Goal: Transaction & Acquisition: Purchase product/service

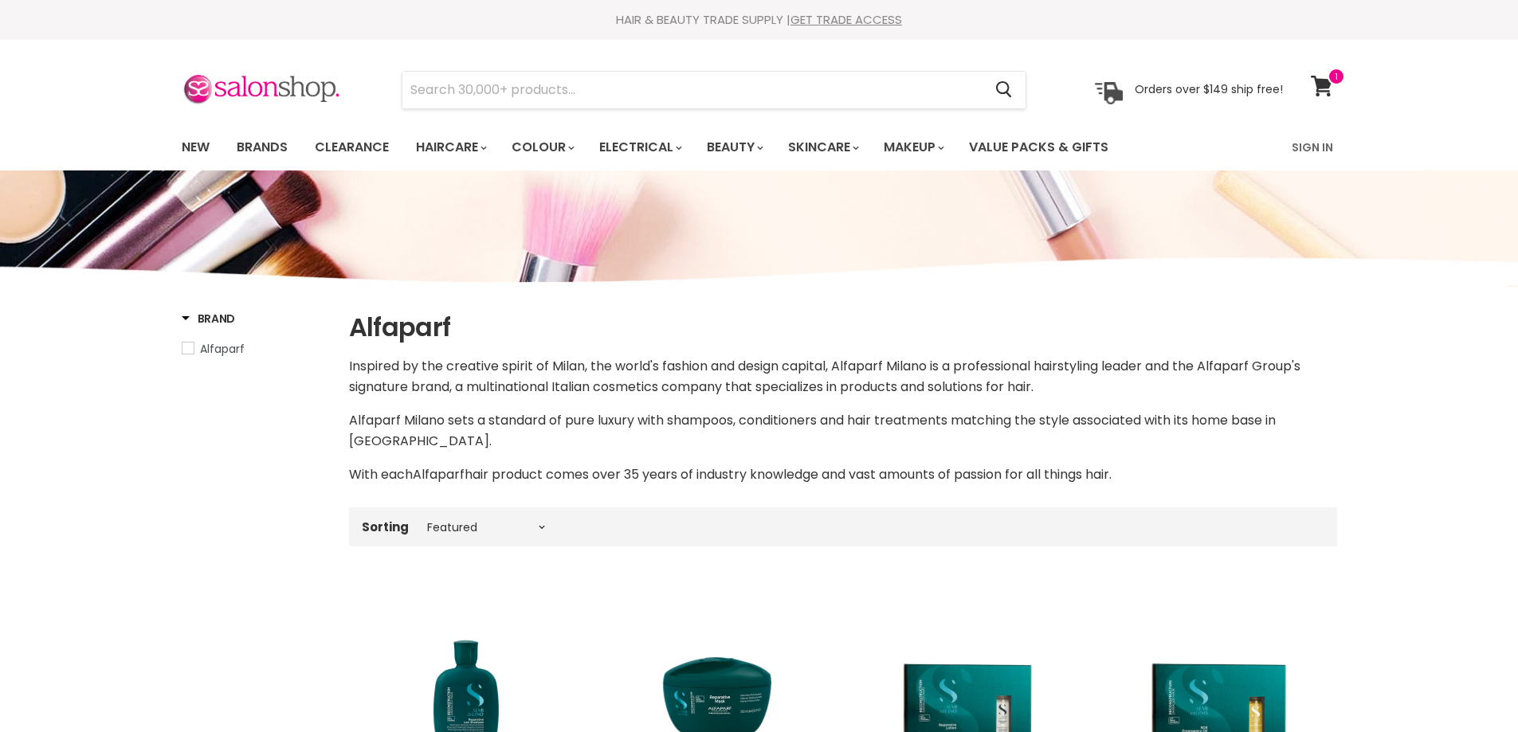
select select "manual"
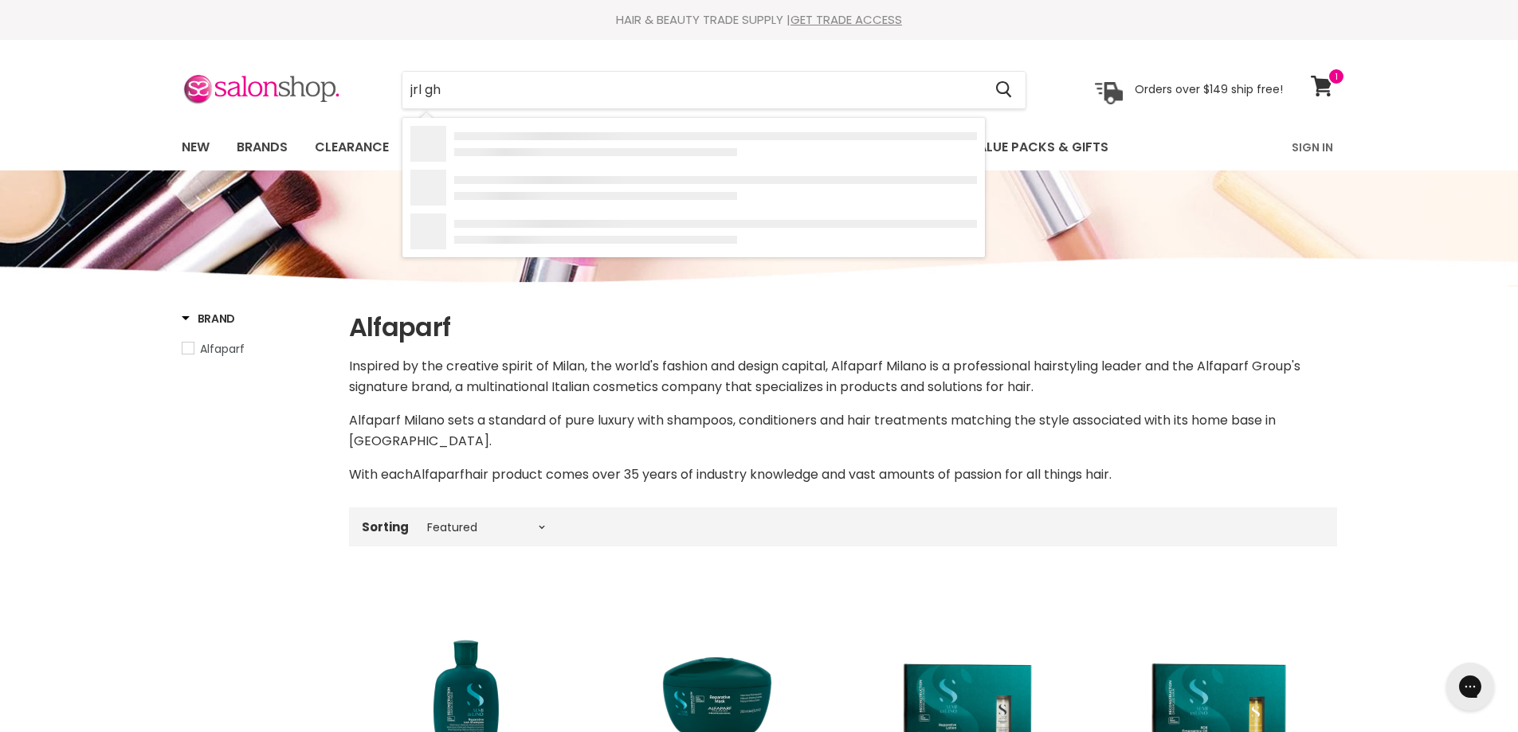
type input "jrl gho"
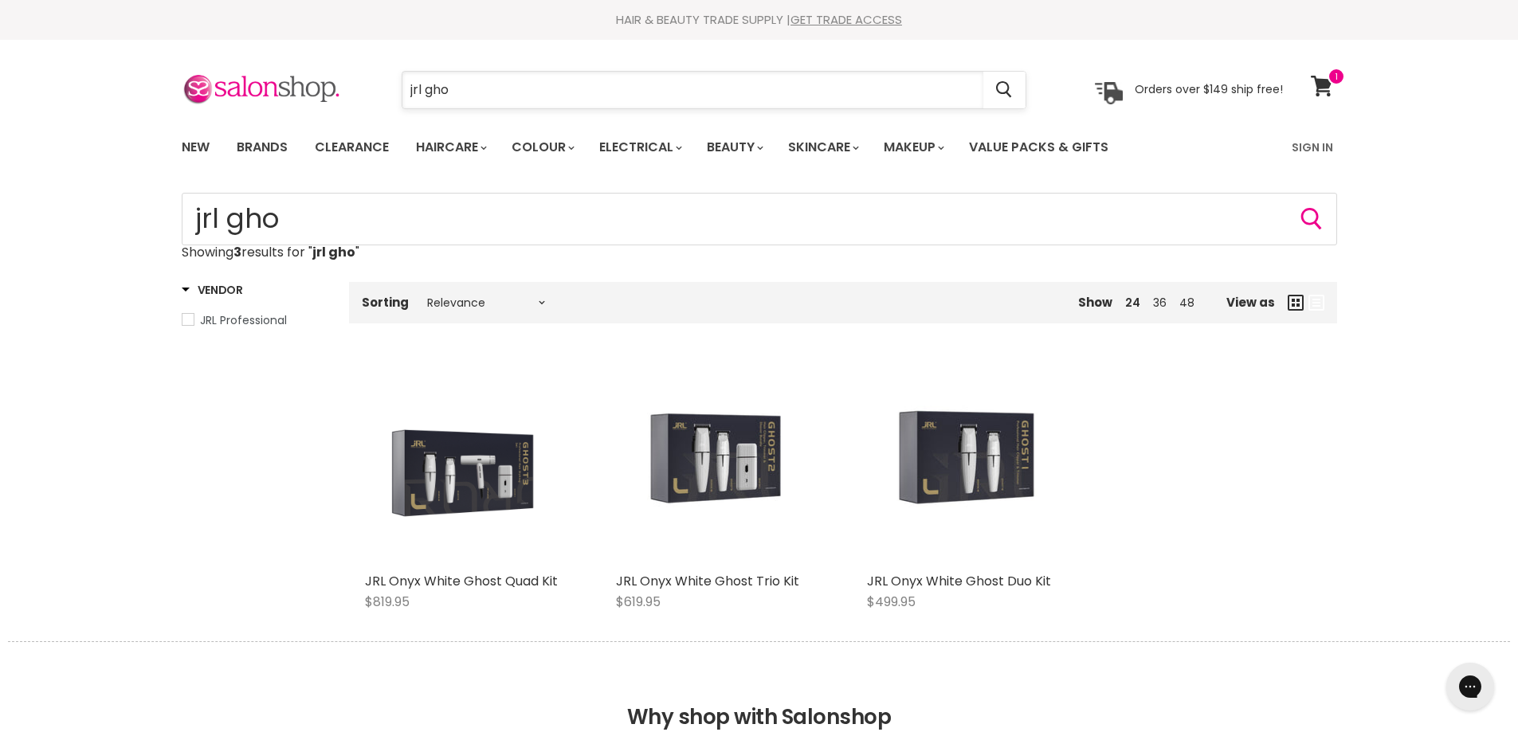
click at [464, 74] on input "jrl gho" at bounding box center [692, 90] width 581 height 37
click at [651, 99] on input "jrl gho" at bounding box center [692, 90] width 581 height 37
type input "j"
type input "nak"
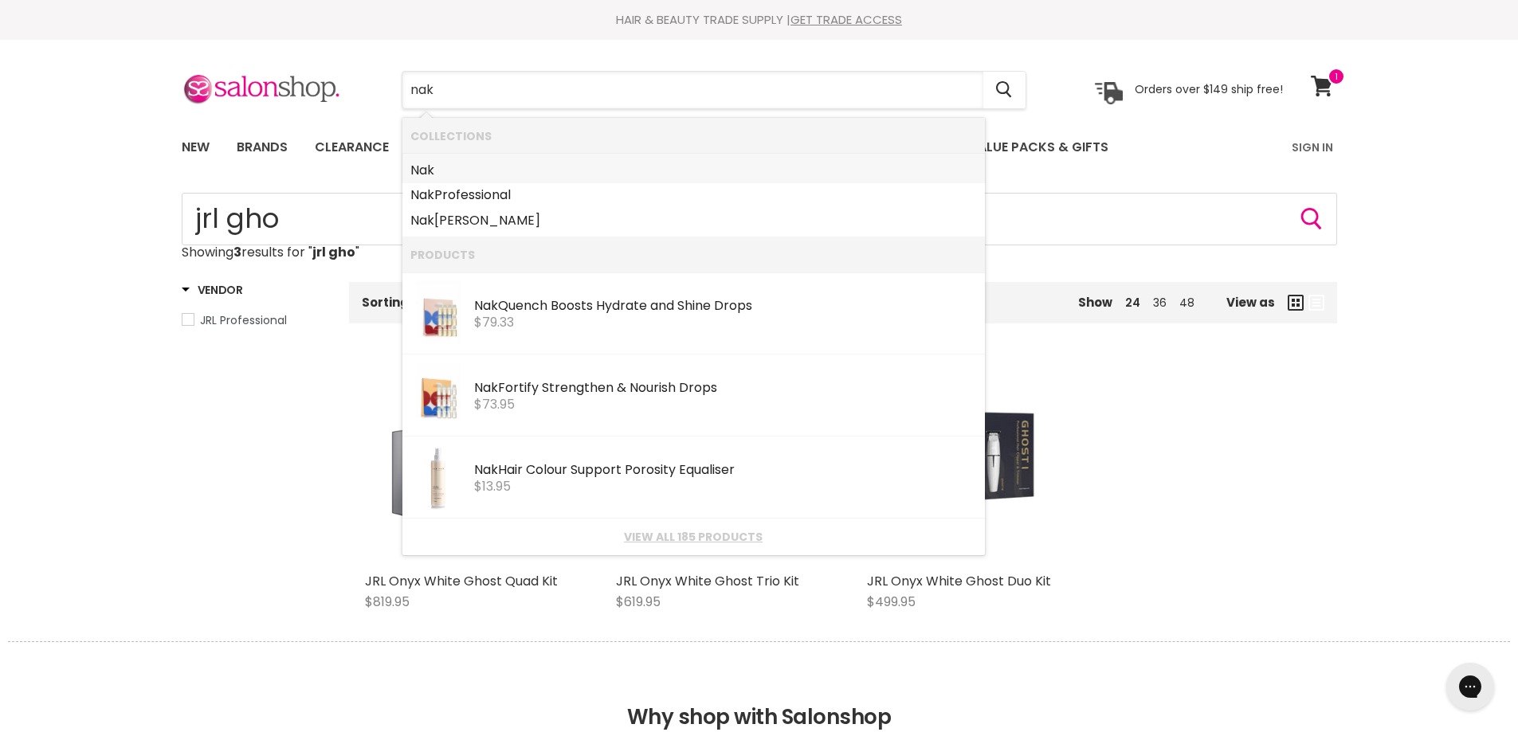
click at [438, 165] on link "Nak" at bounding box center [693, 170] width 566 height 25
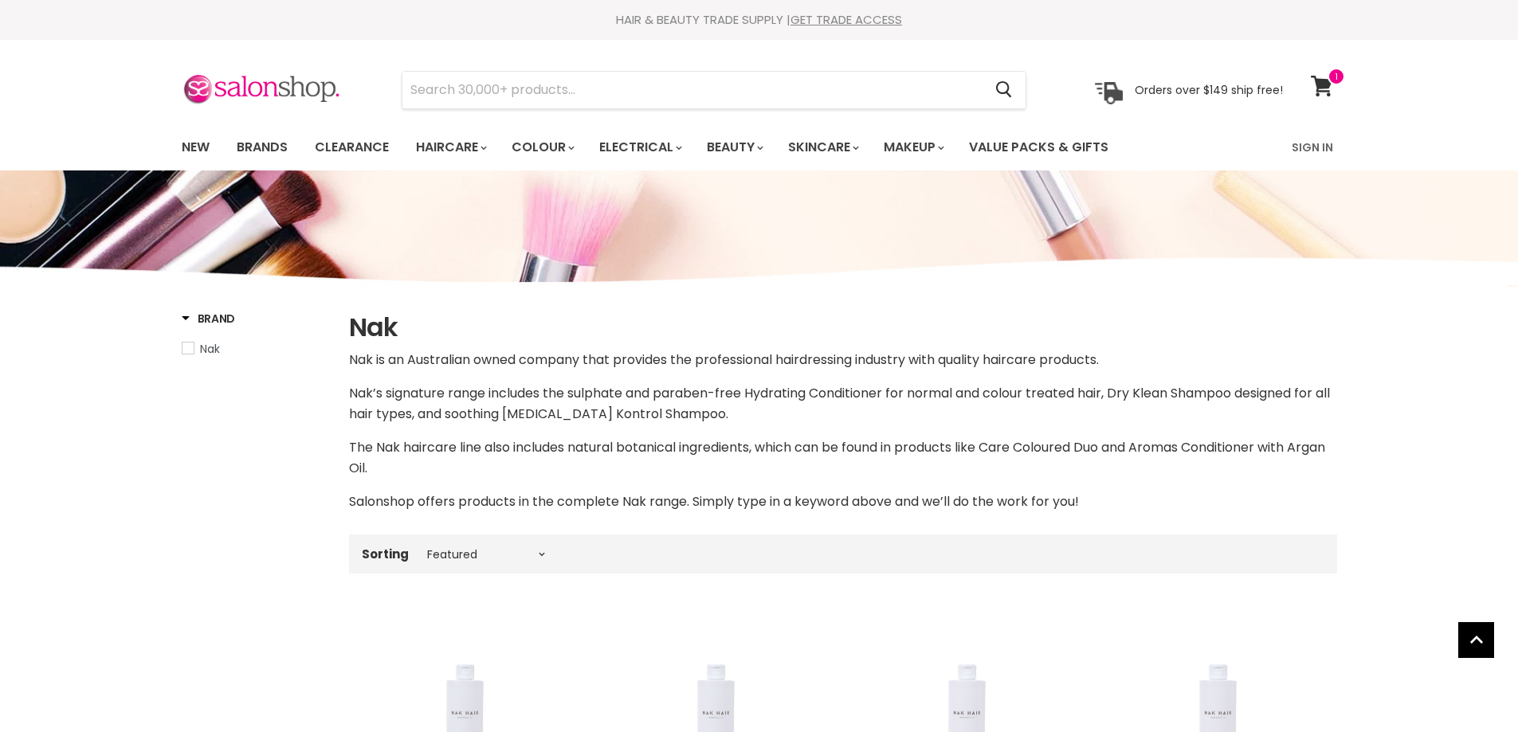
select select "manual"
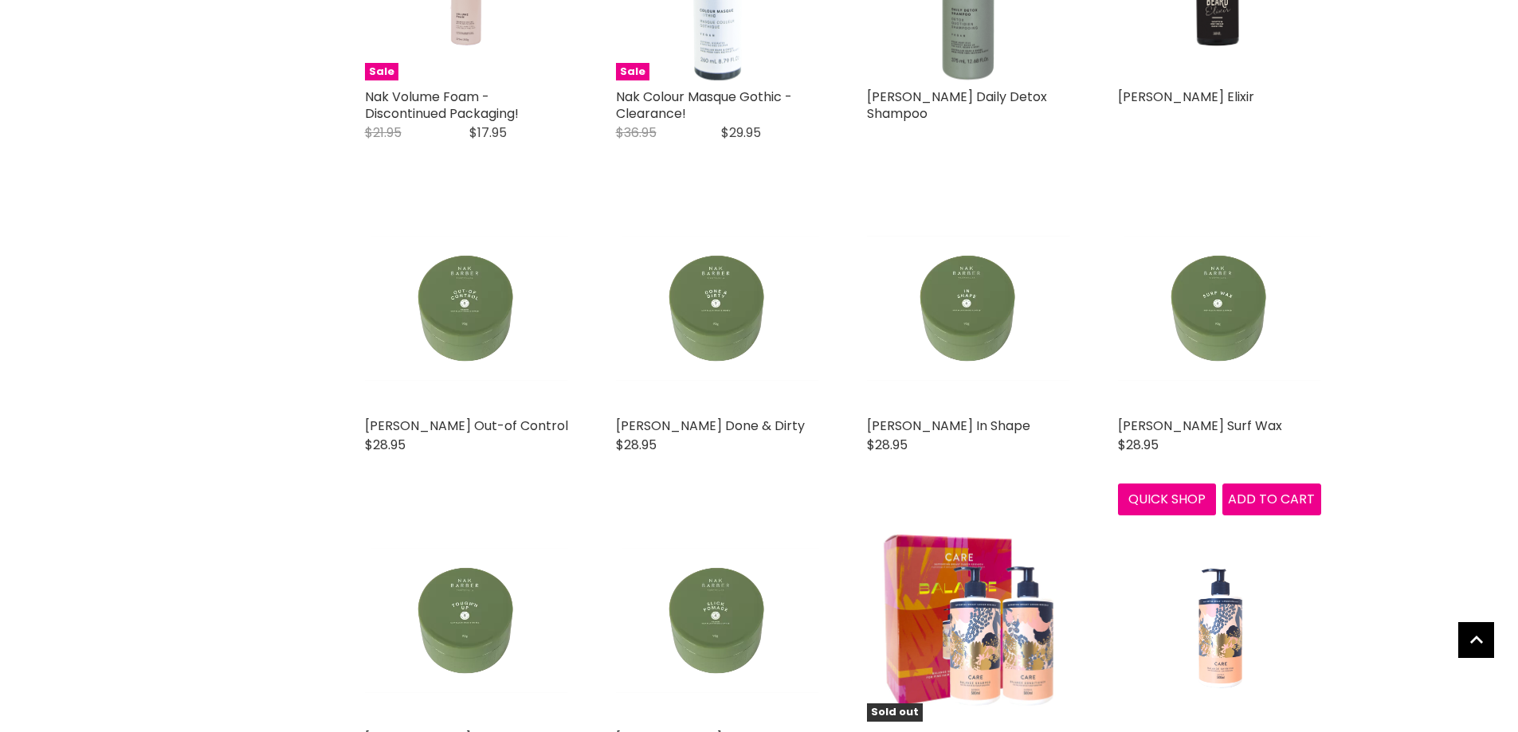
scroll to position [4014, 0]
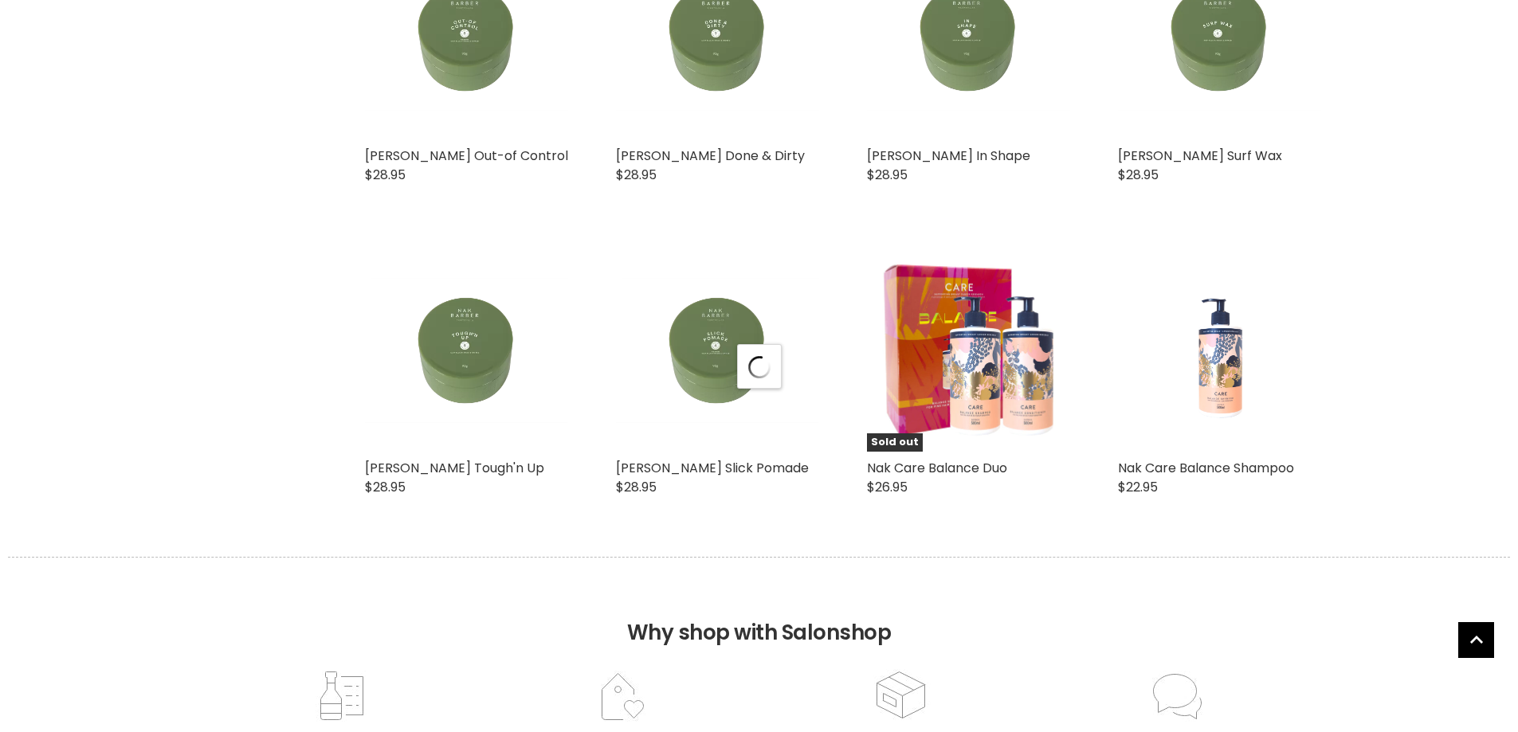
select select "manual"
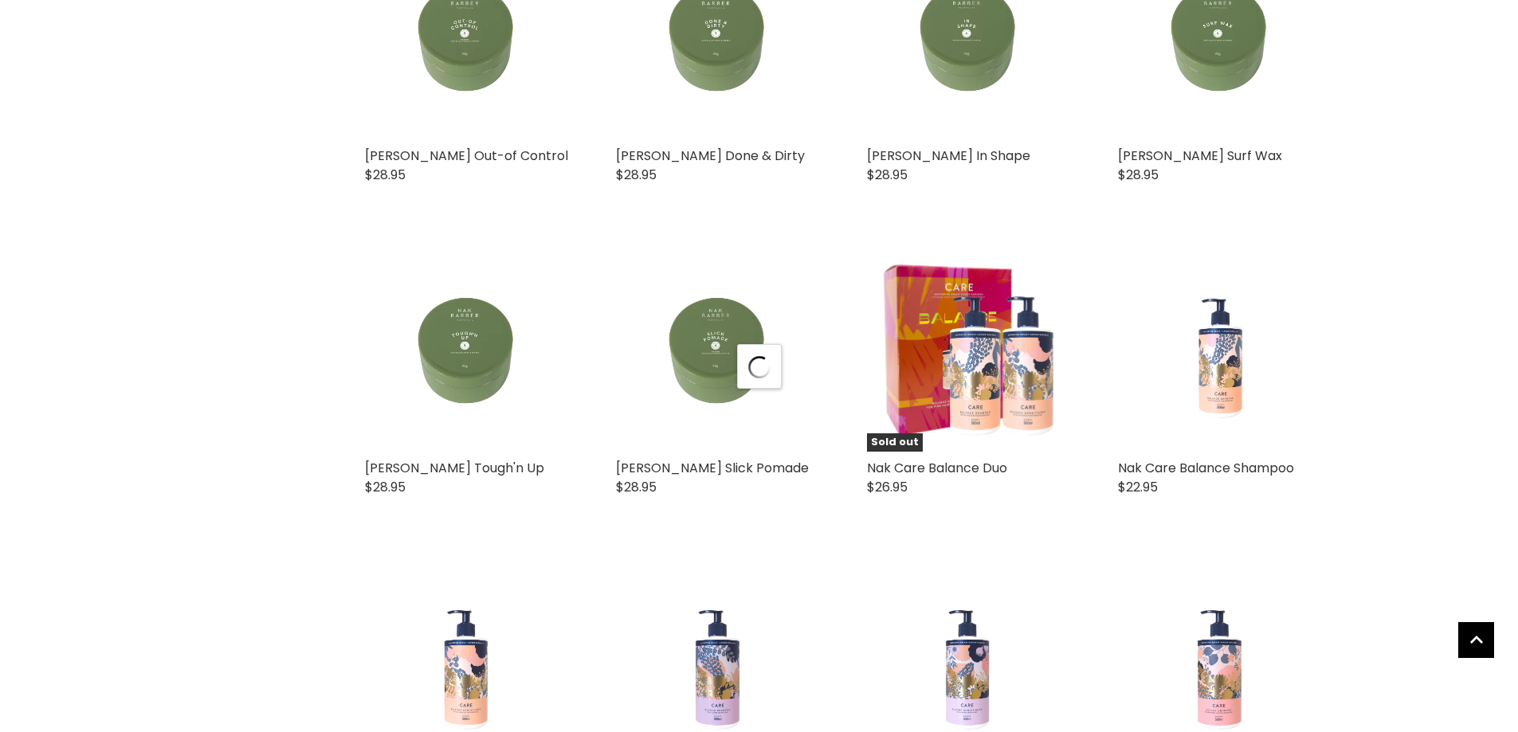
scroll to position [8696, 0]
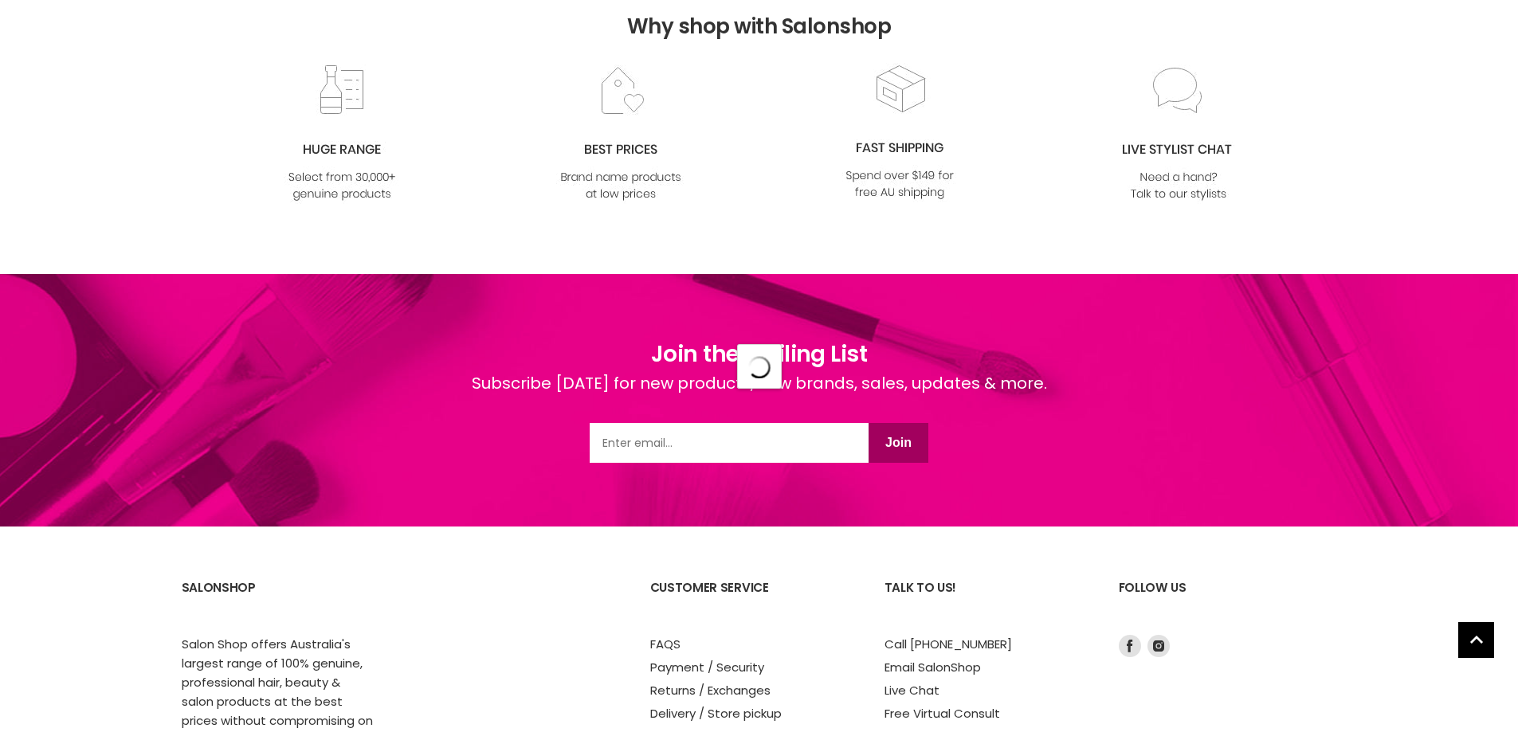
select select "manual"
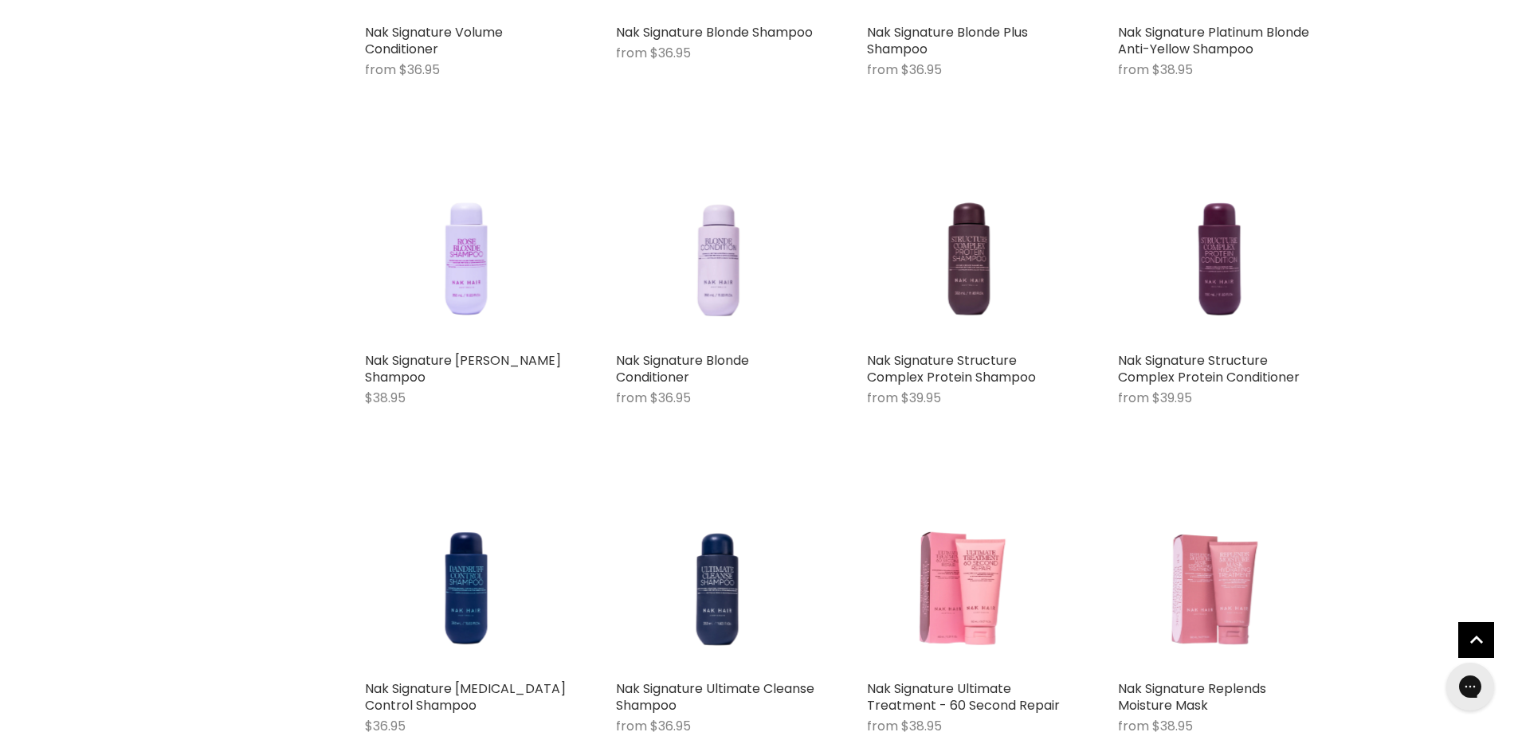
scroll to position [7365, 0]
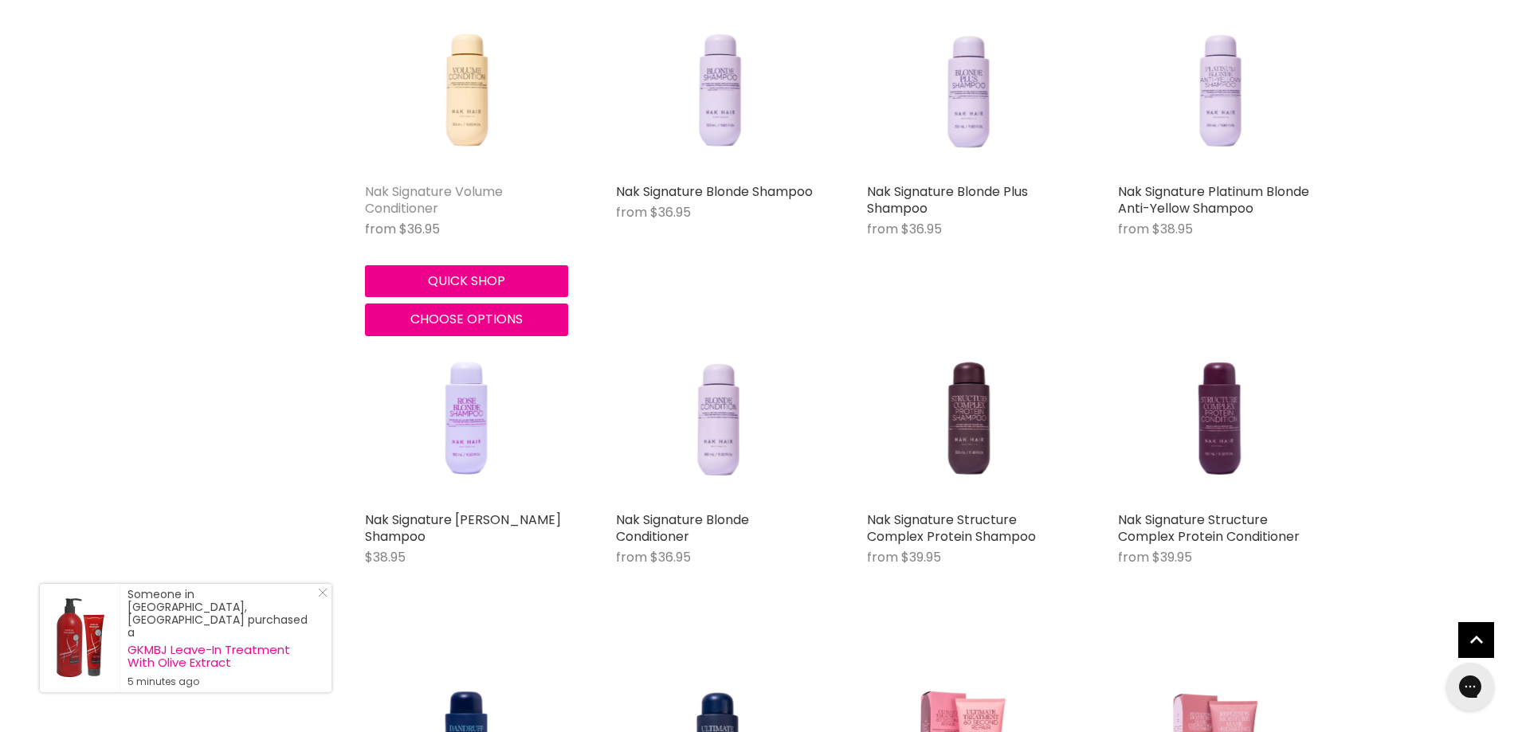
click at [433, 199] on link "Nak Signature Volume Conditioner" at bounding box center [434, 199] width 138 height 35
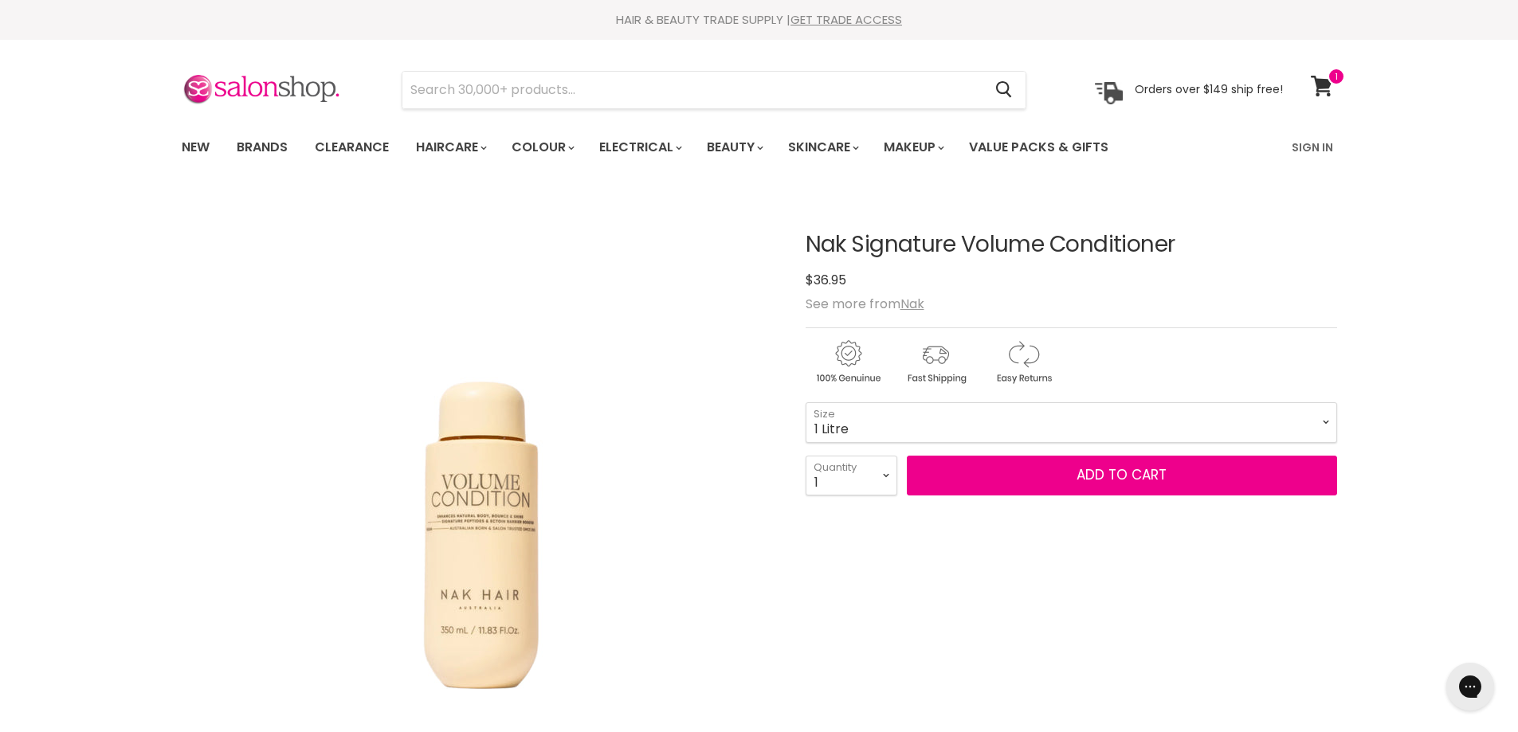
click at [805, 402] on select "350ml 1 Litre" at bounding box center [1070, 422] width 531 height 40
select select "1 Litre"
click at [611, 88] on input "Search" at bounding box center [692, 90] width 581 height 37
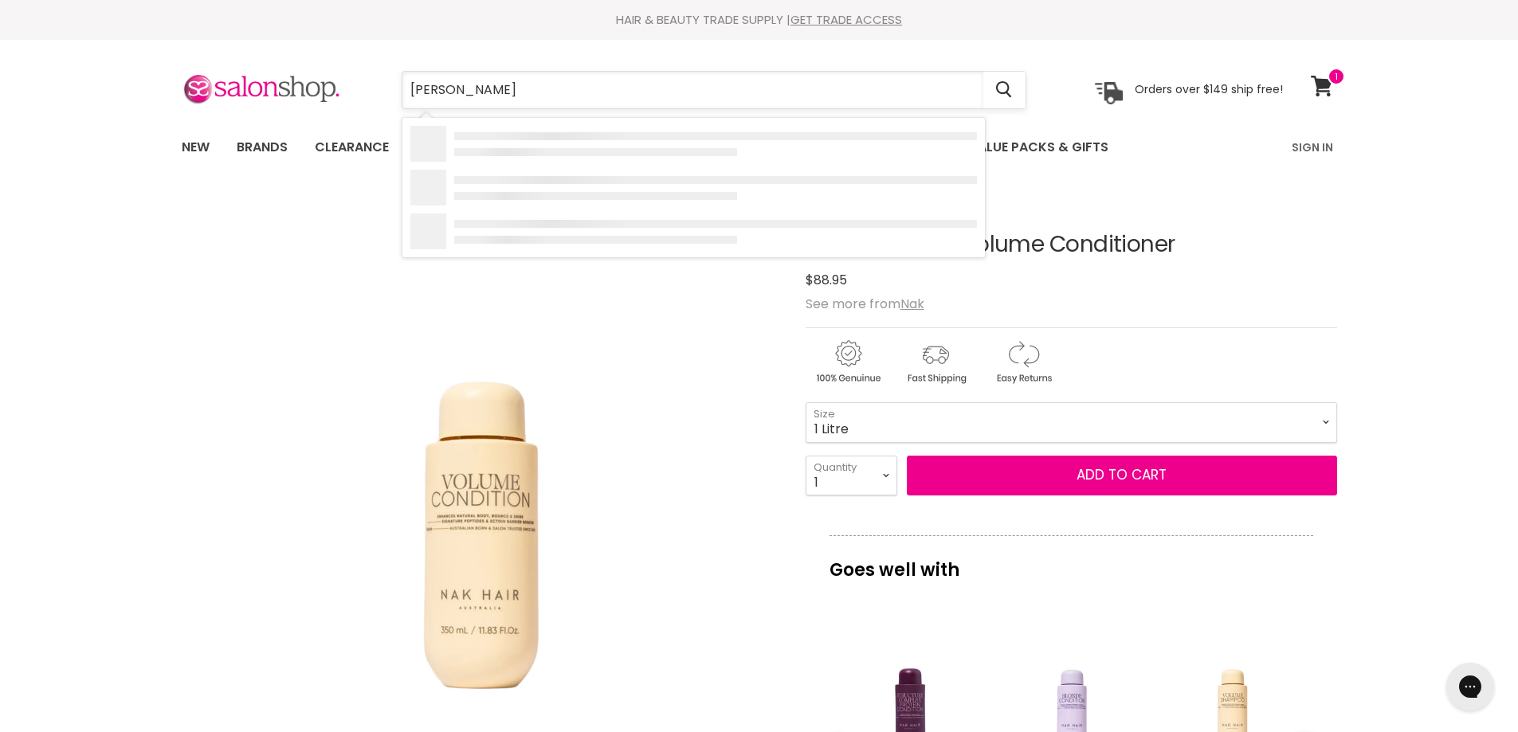
type input "bond boo"
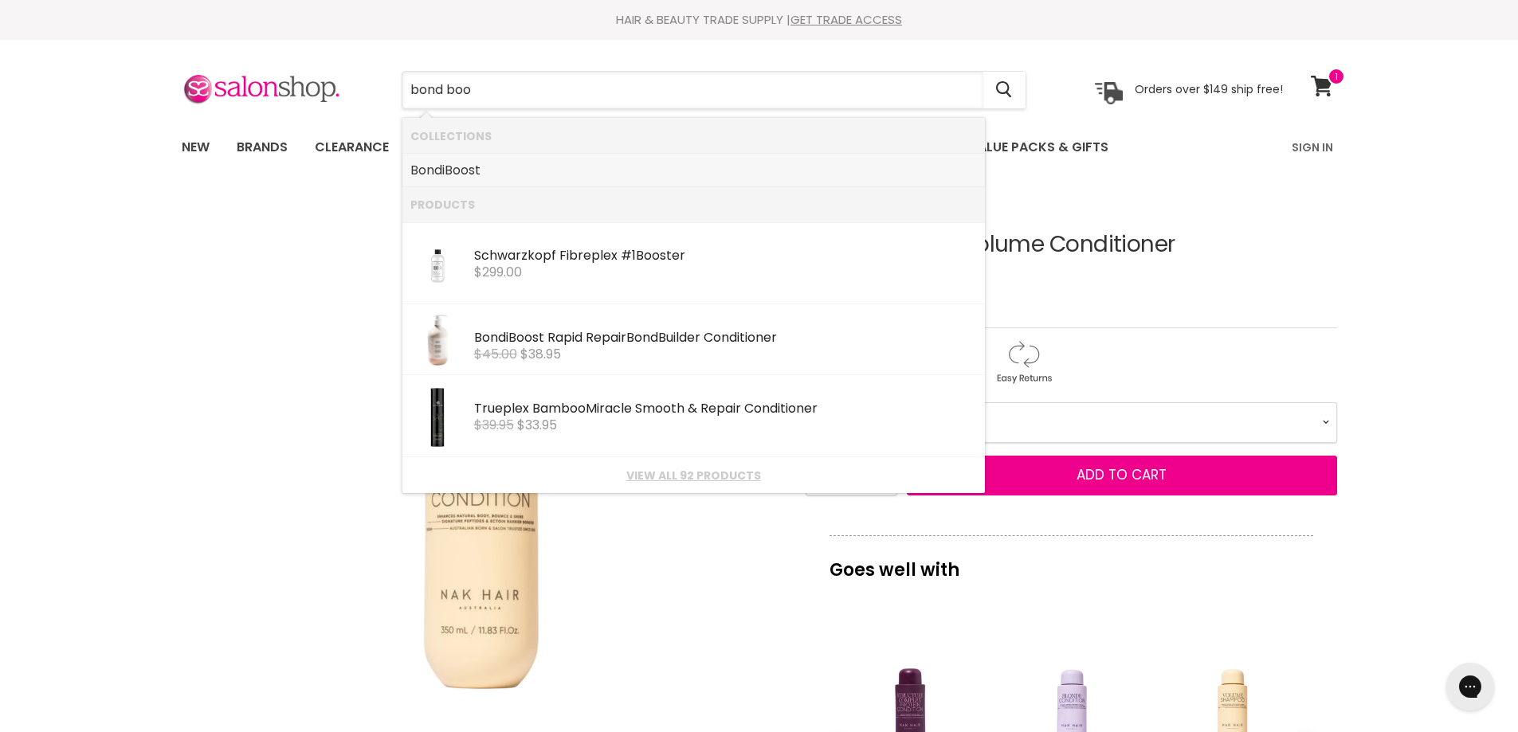
click at [523, 168] on link "Bond i Boo st" at bounding box center [693, 170] width 566 height 25
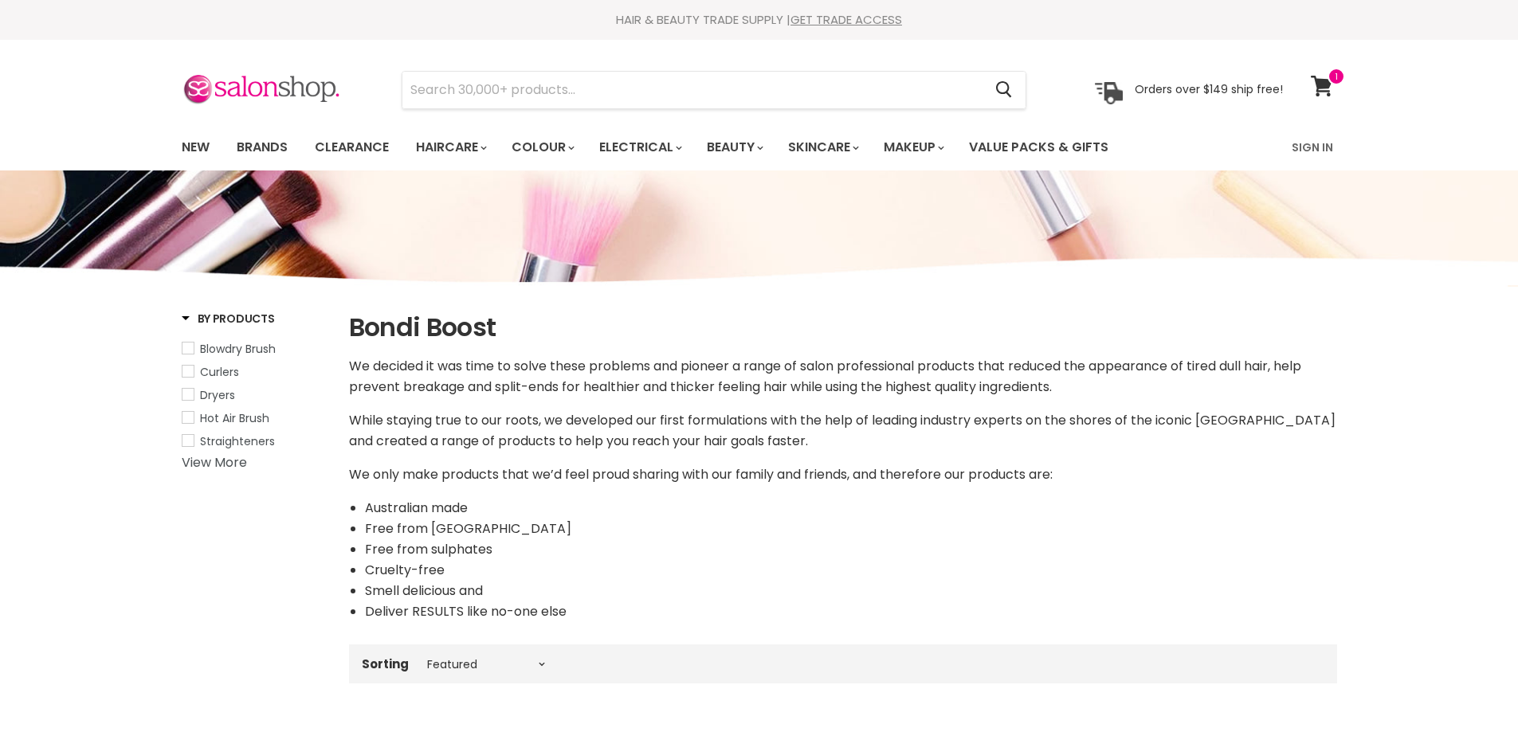
select select "manual"
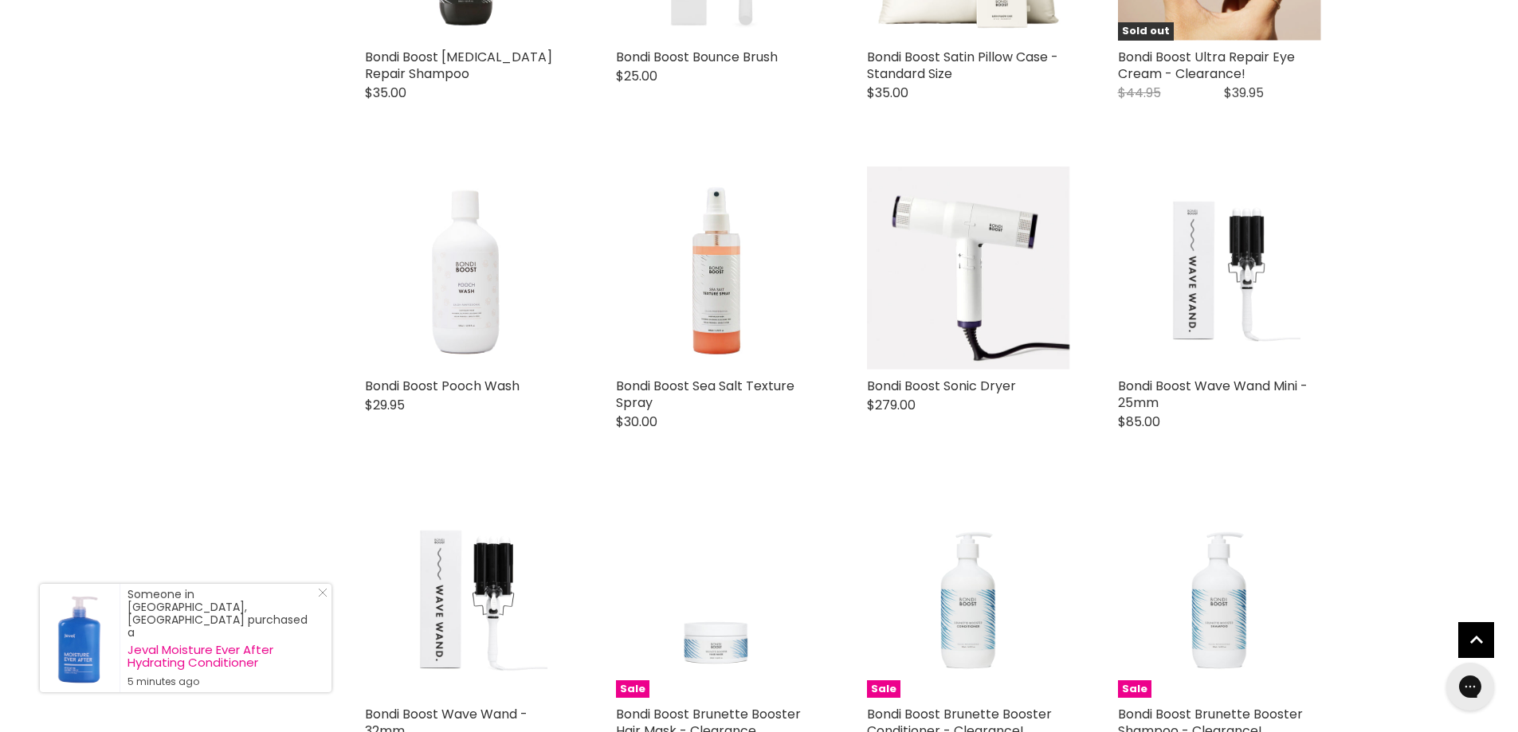
scroll to position [3426, 0]
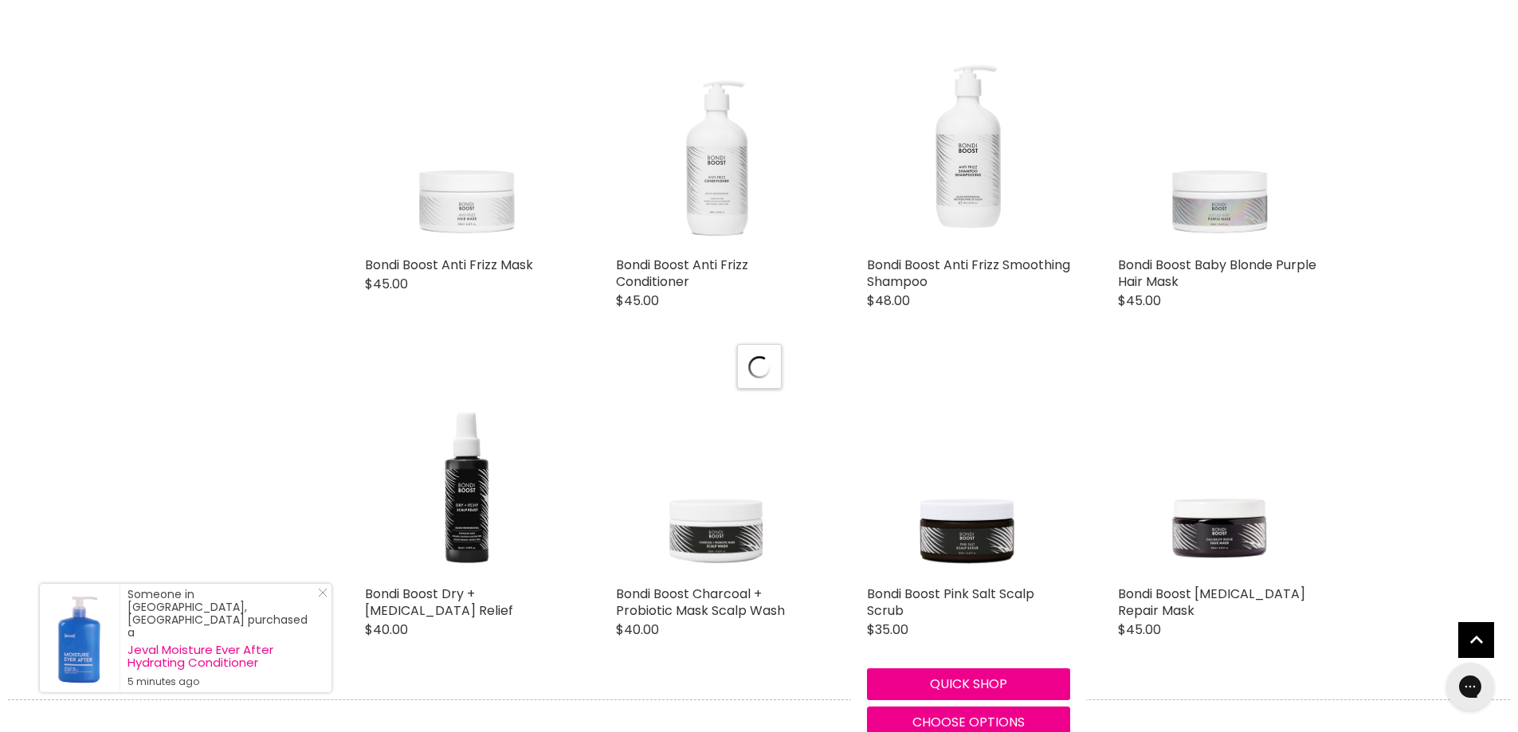
scroll to position [3983, 0]
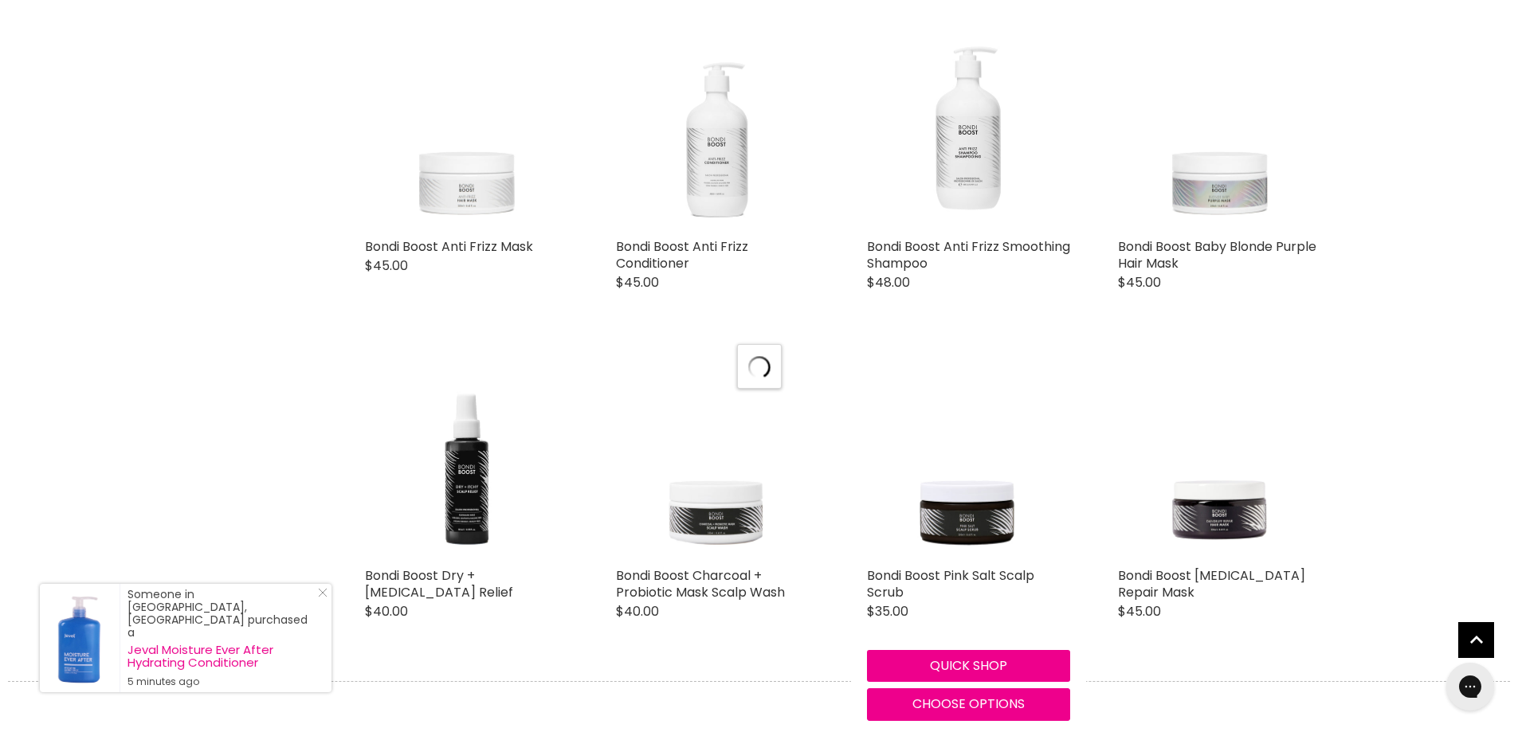
select select "manual"
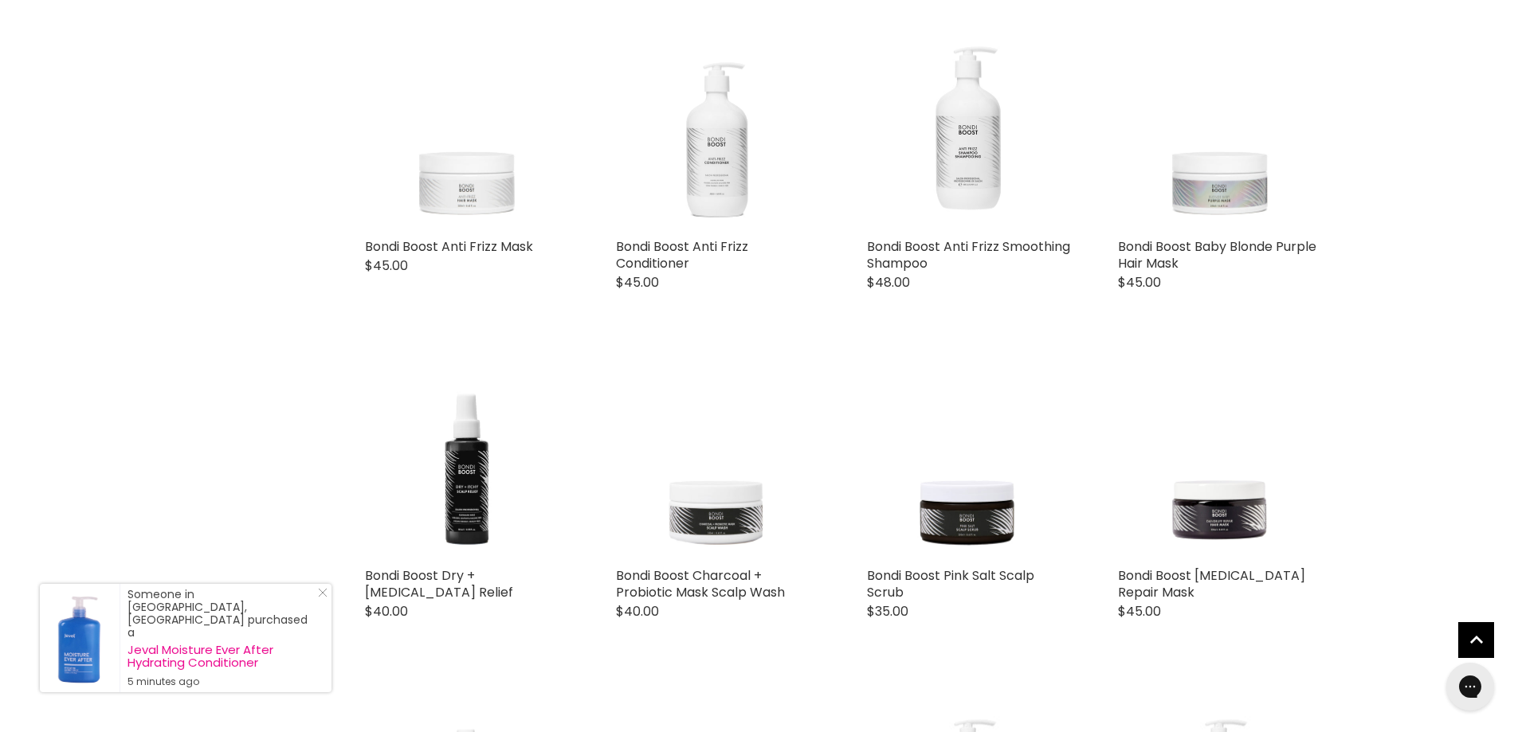
scroll to position [4302, 0]
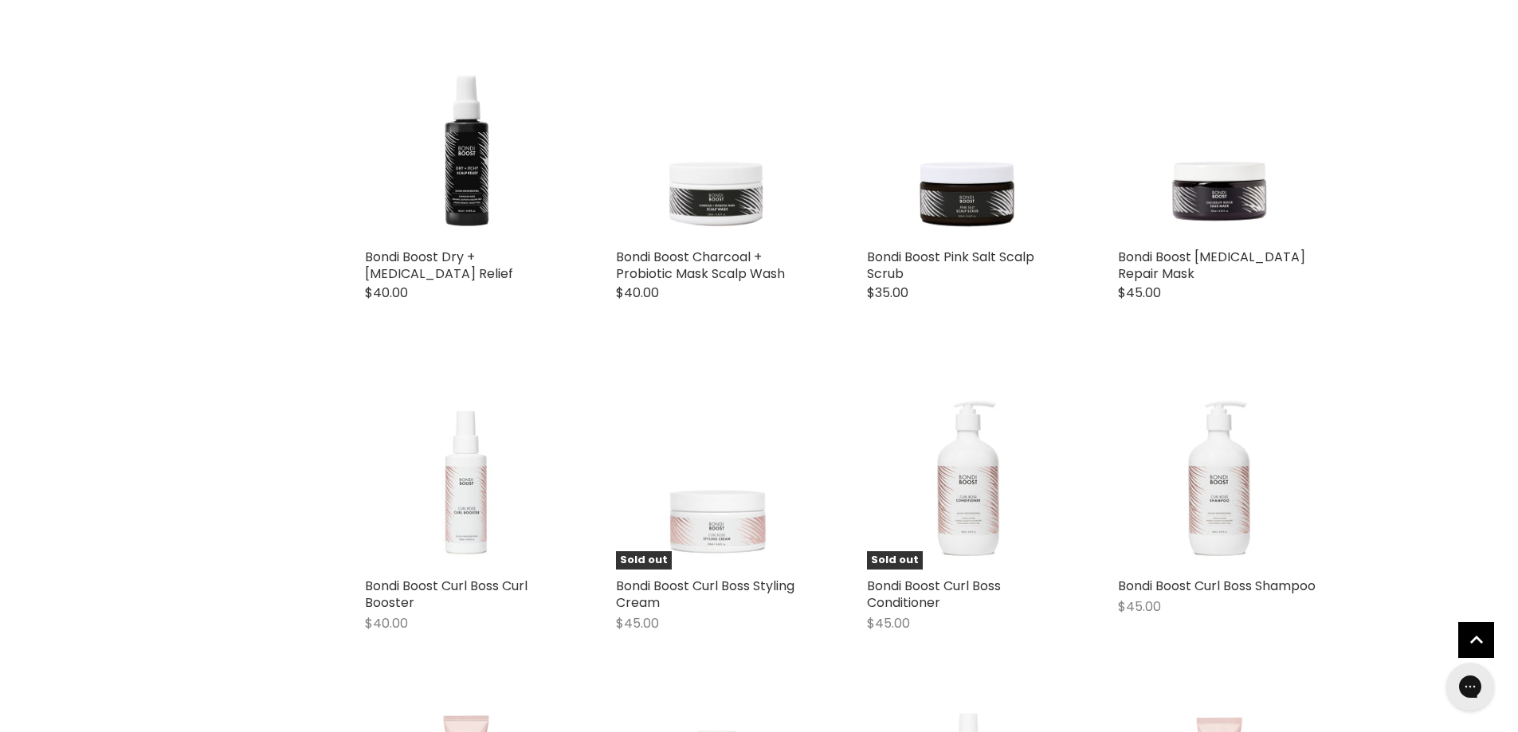
drag, startPoint x: 1073, startPoint y: 625, endPoint x: 1481, endPoint y: 452, distance: 443.3
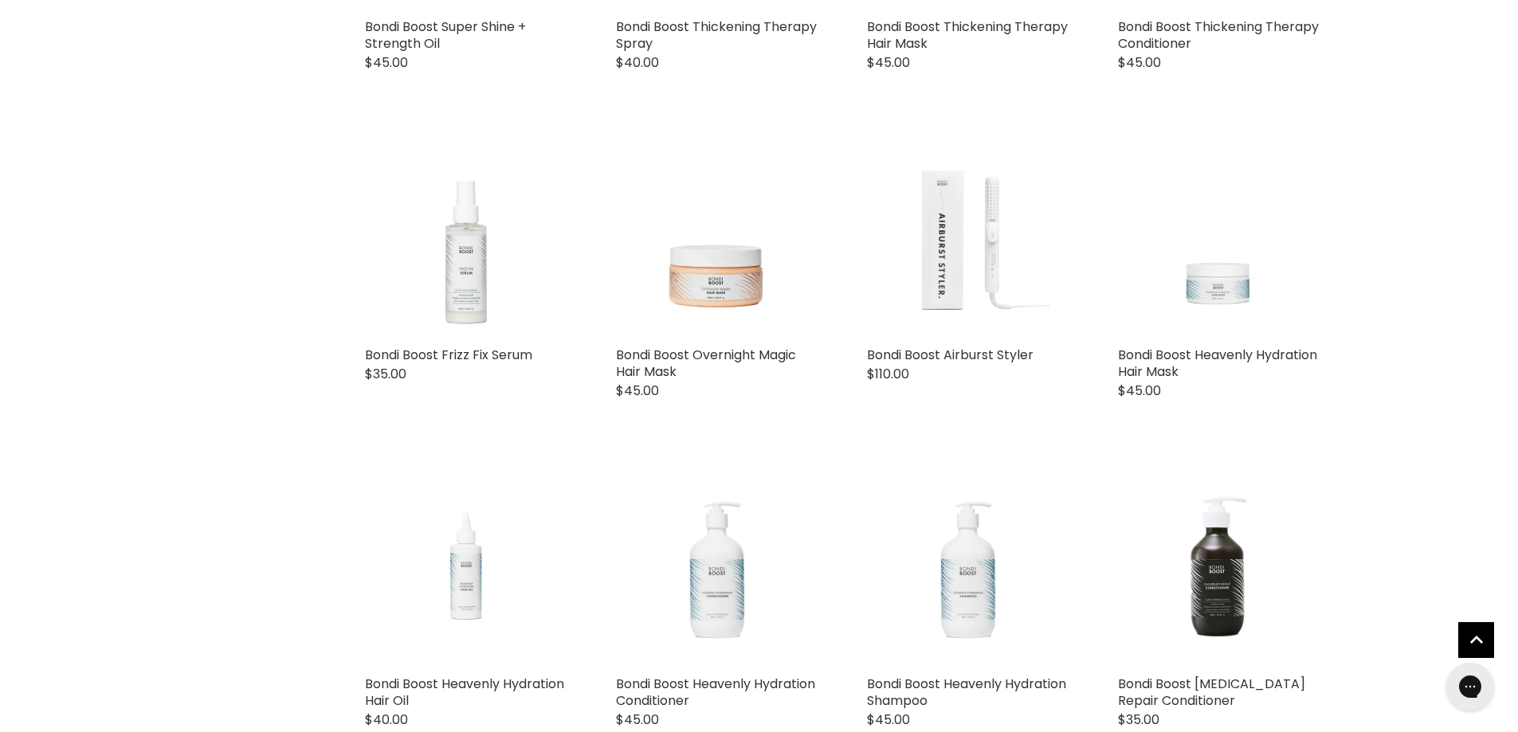
scroll to position [2310, 0]
